Goal: Navigation & Orientation: Find specific page/section

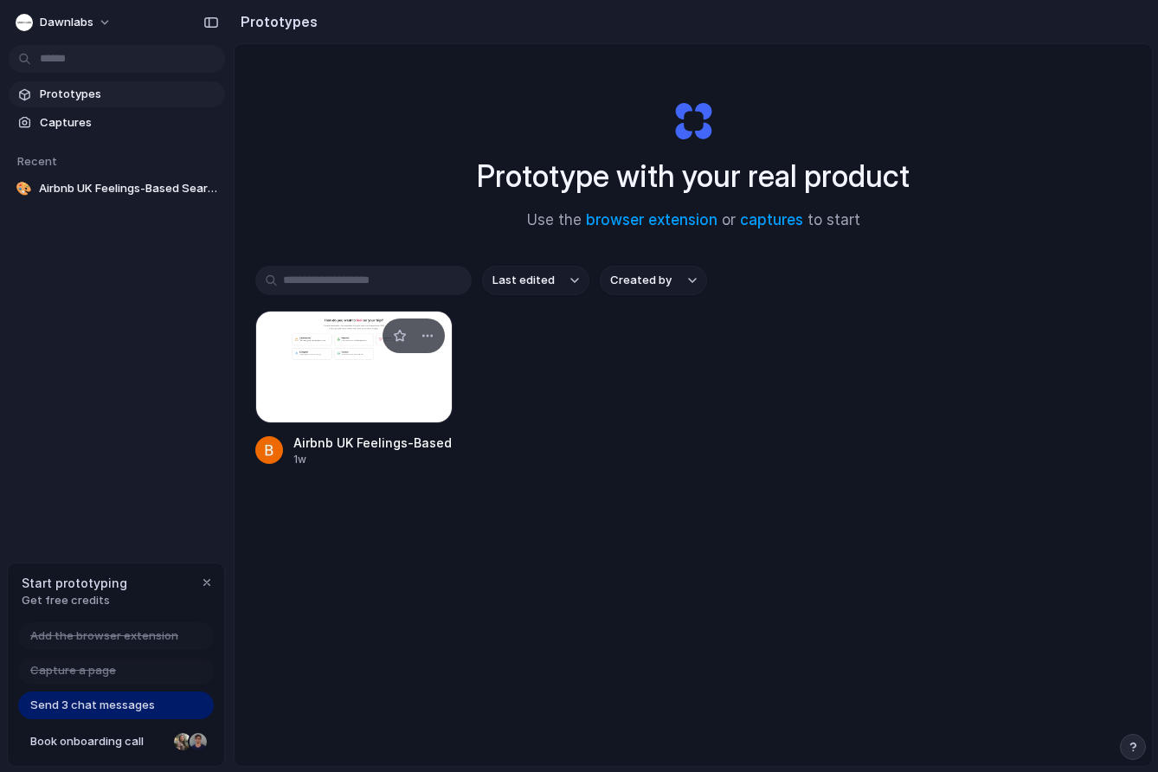
click at [417, 389] on div at bounding box center [353, 367] width 197 height 113
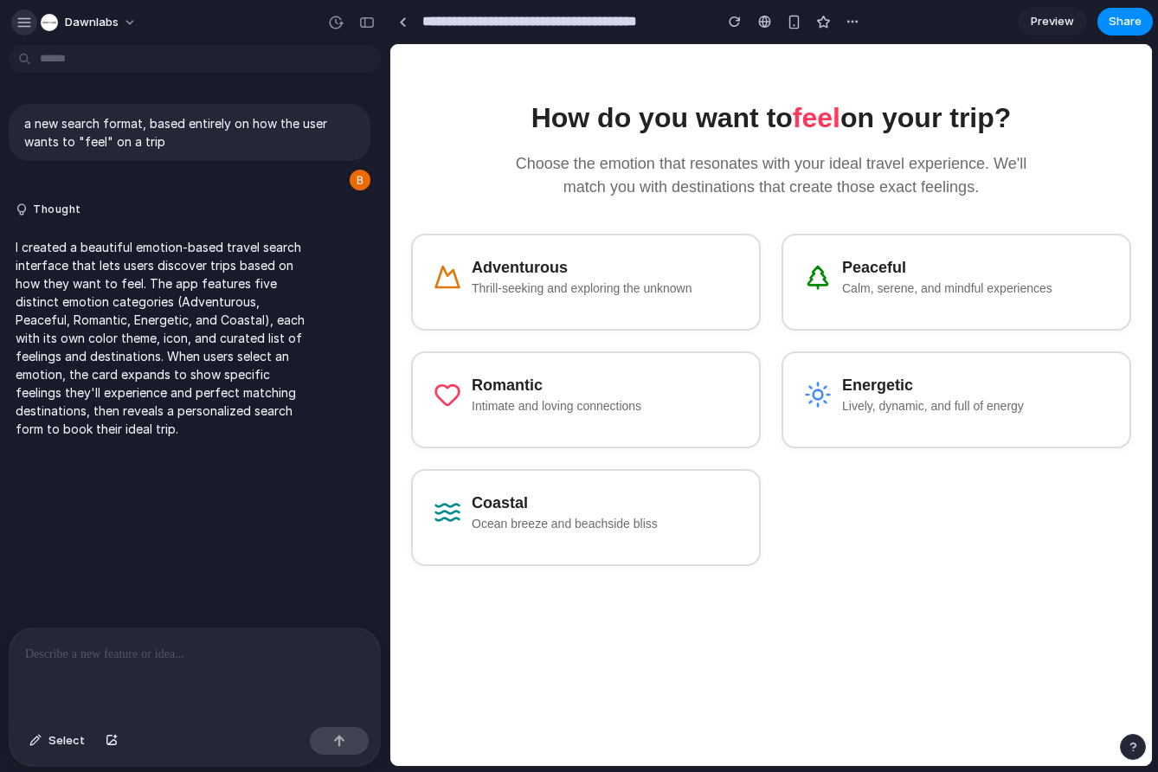
click at [28, 22] on div "button" at bounding box center [24, 23] width 16 height 16
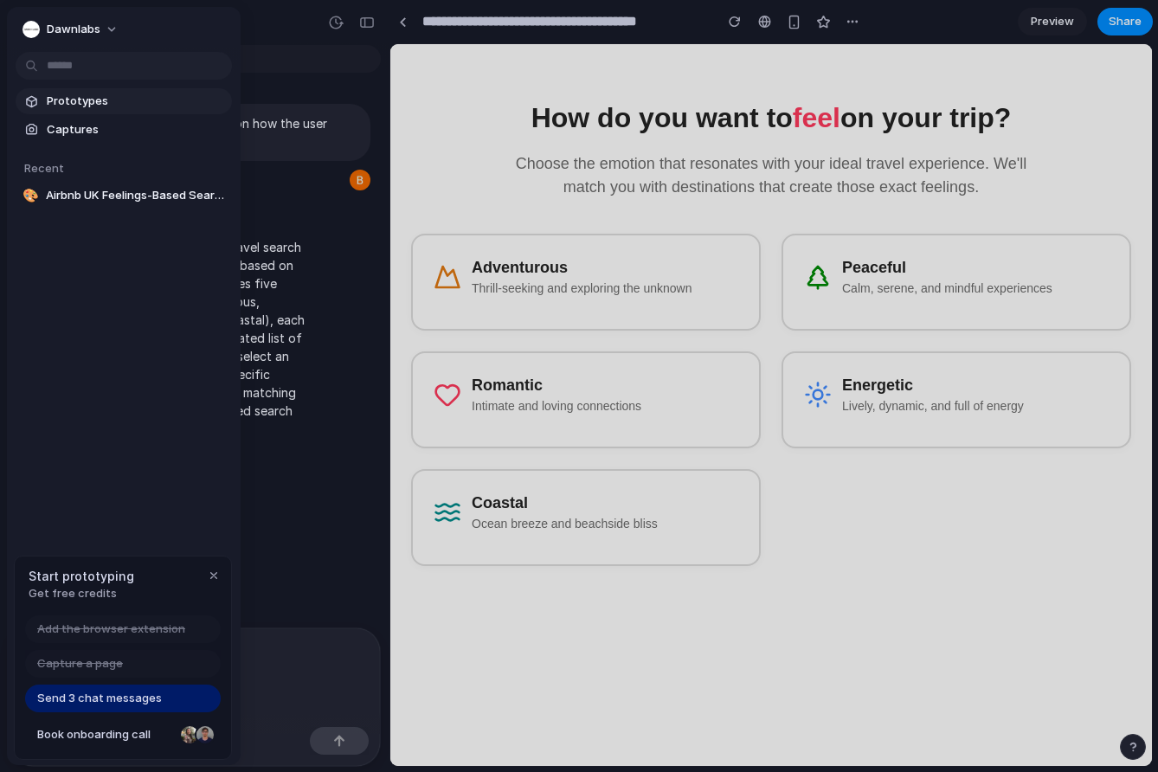
click at [103, 105] on span "Prototypes" at bounding box center [136, 101] width 178 height 17
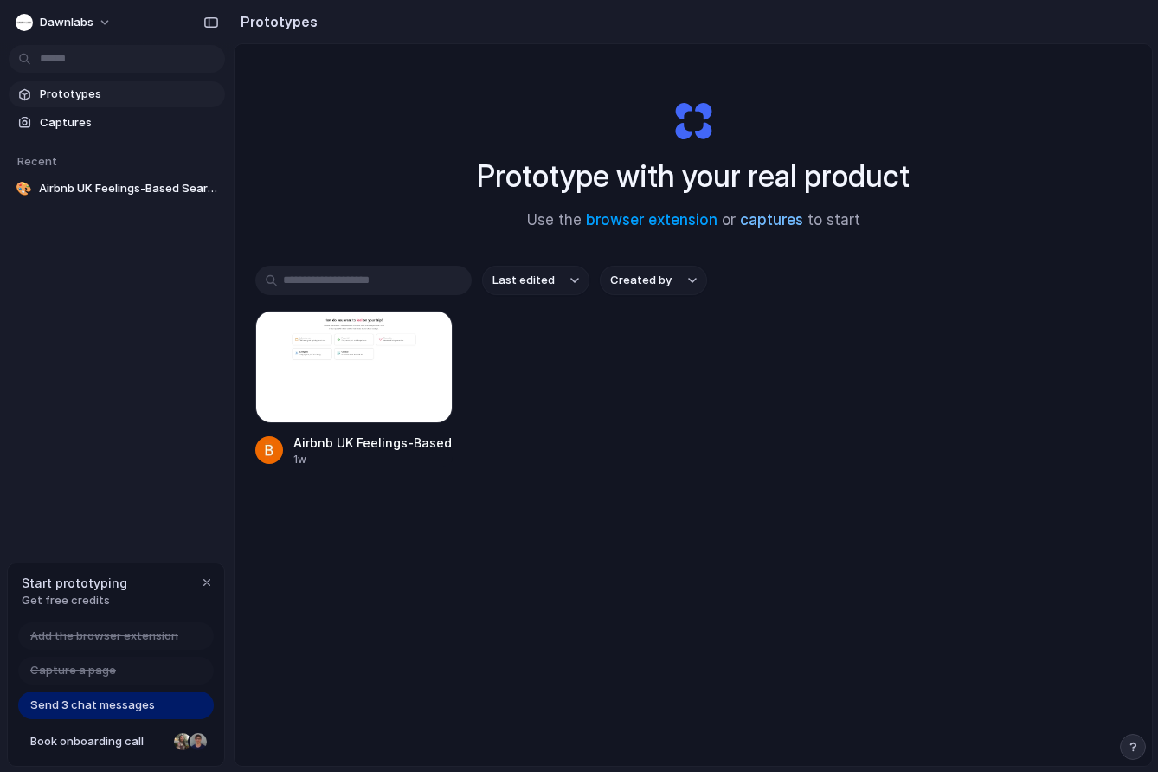
click at [778, 218] on link "captures" at bounding box center [771, 219] width 63 height 17
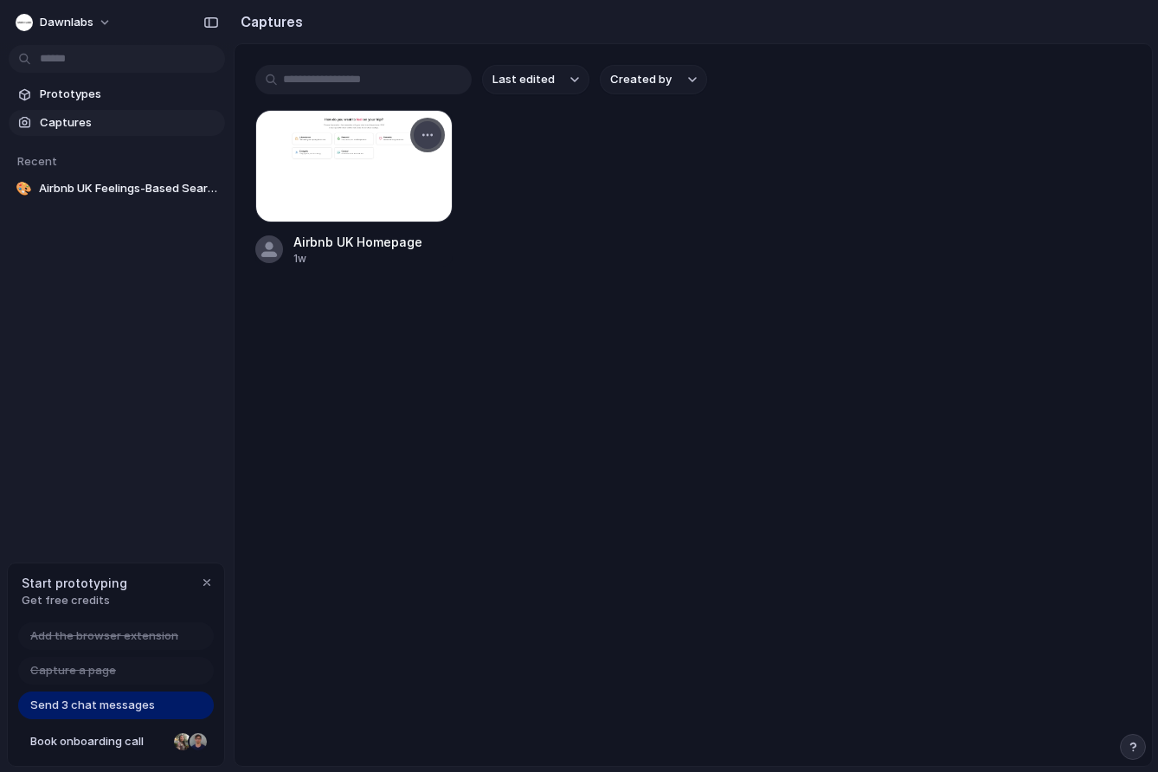
click at [425, 128] on div "button" at bounding box center [428, 135] width 14 height 14
click at [501, 189] on div "Create prototype Rename Copy link Open original page Delete" at bounding box center [579, 386] width 1158 height 772
click at [426, 136] on div "button" at bounding box center [428, 135] width 14 height 14
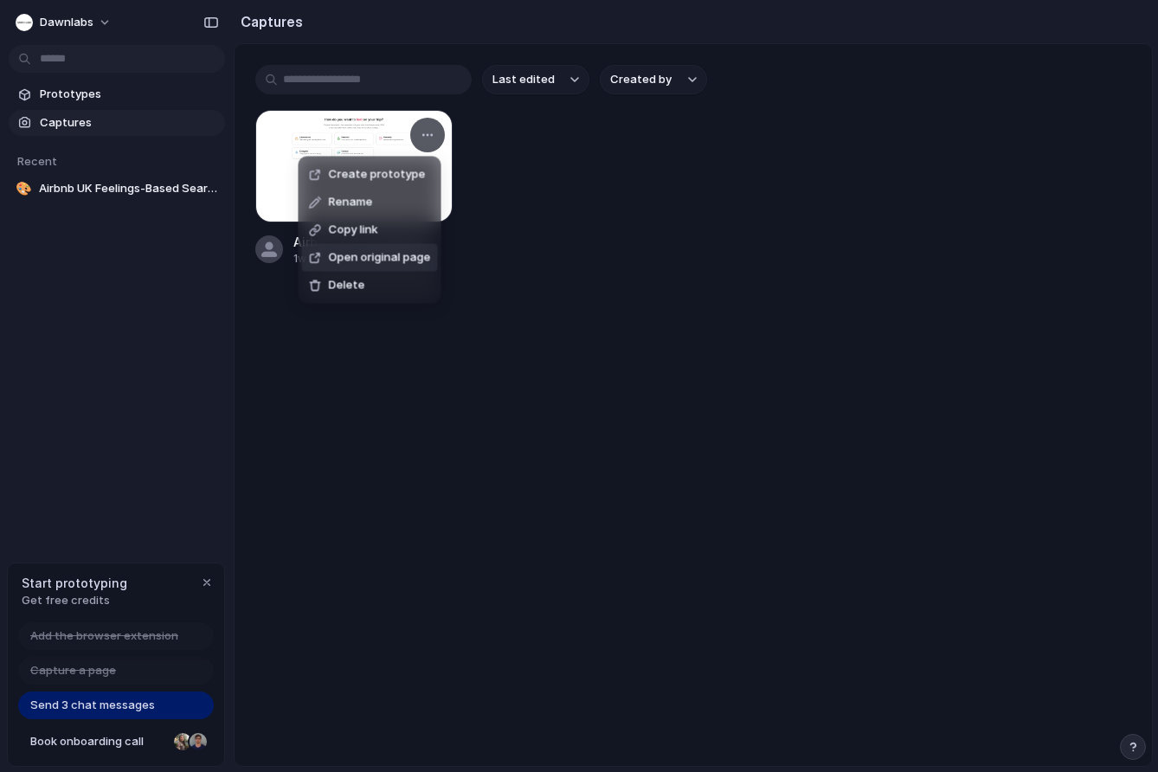
click at [390, 255] on span "Open original page" at bounding box center [380, 257] width 102 height 17
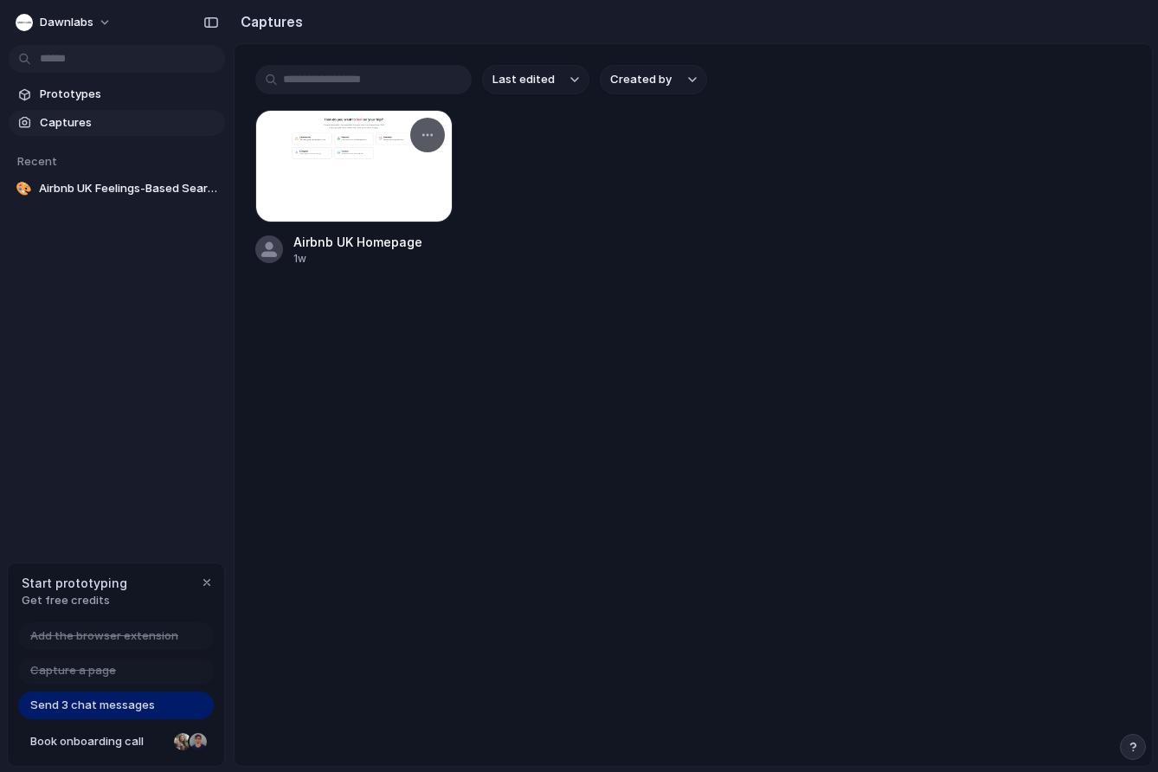
click at [343, 187] on div at bounding box center [353, 166] width 197 height 113
